Goal: Task Accomplishment & Management: Complete application form

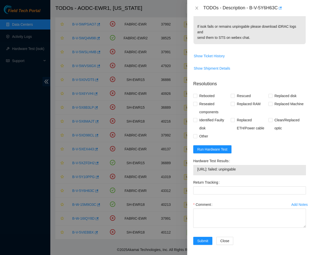
scroll to position [169, 0]
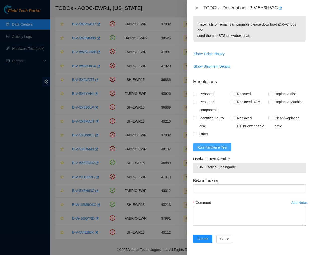
click at [224, 149] on span "Run Hardware Test" at bounding box center [213, 147] width 30 height 6
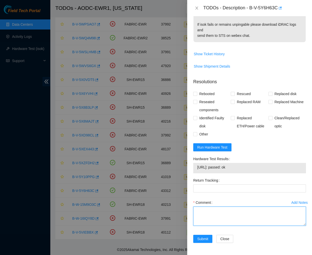
click at [207, 214] on textarea "Comment" at bounding box center [250, 215] width 113 height 19
paste textarea "Ticket #: B-V-5Y6H63C - Ran hardware test: [URL]: failed: unpingable - Upon con…"
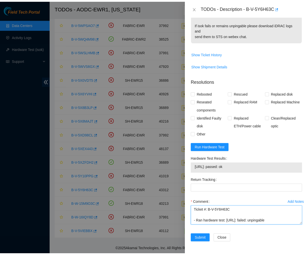
scroll to position [54, 0]
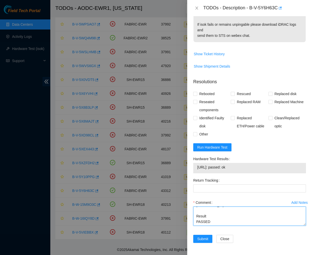
type textarea "Ticket #: B-V-5Y6H63C - Ran hardware test: [URL]: failed: unpingable - Upon con…"
click at [192, 93] on div "Problem Type Hardware Rack Number EWR1-0319 Machine Number 12 Serial Number 7BZ…" at bounding box center [249, 135] width 125 height 239
click at [198, 93] on span "Rebooted" at bounding box center [207, 94] width 19 height 8
click at [197, 93] on input "Rebooted" at bounding box center [196, 94] width 4 height 4
checkbox input "true"
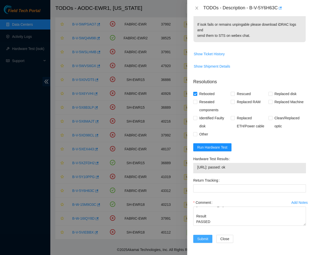
click at [200, 239] on span "Submit" at bounding box center [203, 239] width 11 height 6
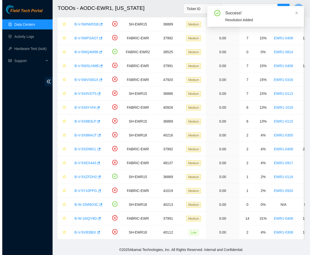
scroll to position [180, 0]
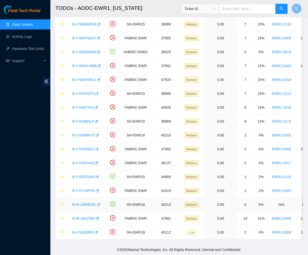
click at [86, 202] on link "B-W-15M9O3C" at bounding box center [84, 204] width 24 height 4
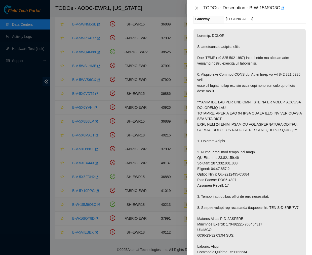
scroll to position [167, 0]
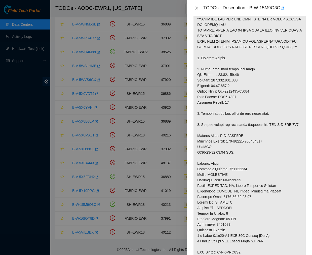
click at [196, 163] on p at bounding box center [250, 119] width 112 height 346
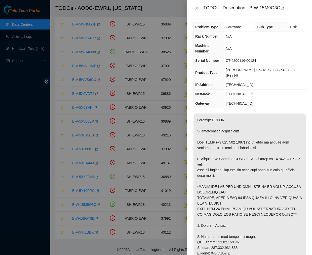
drag, startPoint x: 295, startPoint y: 41, endPoint x: 300, endPoint y: 54, distance: 13.8
click at [300, 54] on tbody "Problem Type Hardware Sub Type Disk Rack Number N/A Machine Number N/A Serial N…" at bounding box center [250, 64] width 112 height 85
drag, startPoint x: 197, startPoint y: 79, endPoint x: 248, endPoint y: 105, distance: 56.8
click at [248, 105] on div "Problem Type Hardware Sub Type Disk Rack Number N/A Machine Number N/A Serial N…" at bounding box center [249, 135] width 125 height 239
drag, startPoint x: 248, startPoint y: 105, endPoint x: 244, endPoint y: 105, distance: 4.0
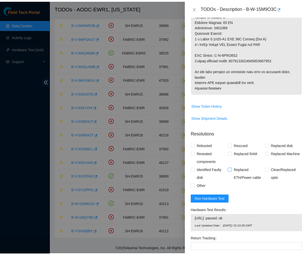
scroll to position [365, 0]
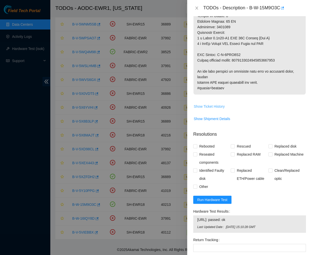
click at [216, 104] on span "Show Ticket History" at bounding box center [209, 107] width 31 height 6
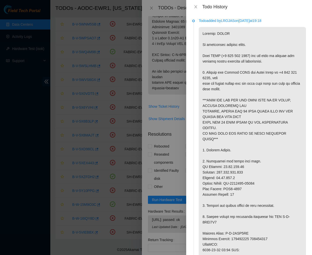
click at [197, 9] on div "Todo History" at bounding box center [250, 7] width 114 height 6
click at [196, 7] on icon "close" at bounding box center [196, 6] width 3 height 3
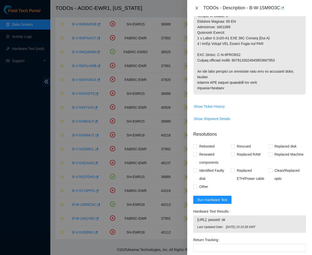
click at [198, 7] on icon "close" at bounding box center [197, 8] width 4 height 4
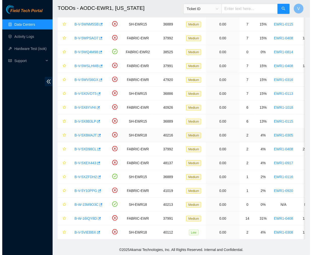
scroll to position [84, 0]
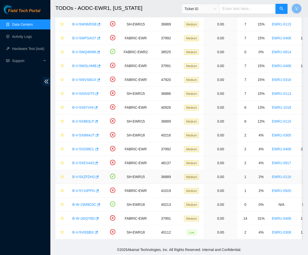
click at [82, 175] on link "B-V-5XZFDH2" at bounding box center [83, 177] width 22 height 4
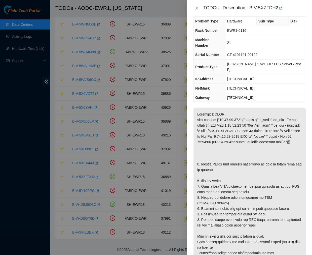
scroll to position [6, 0]
click at [196, 8] on icon "close" at bounding box center [197, 8] width 4 height 4
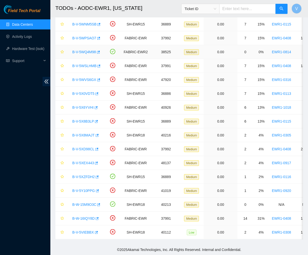
click at [86, 50] on link "B-V-5WQ4M98" at bounding box center [84, 52] width 24 height 4
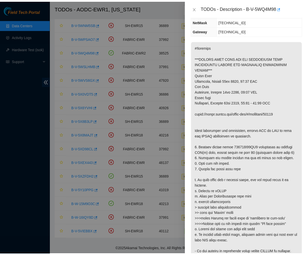
scroll to position [89, 0]
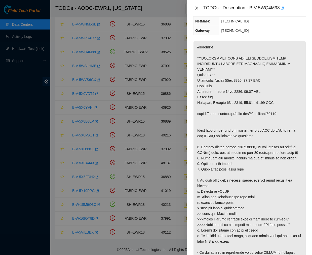
click at [197, 8] on icon "close" at bounding box center [197, 8] width 3 height 3
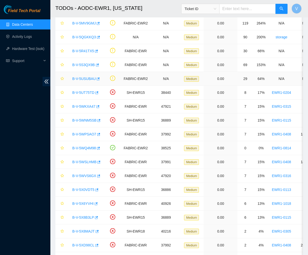
scroll to position [0, 0]
